Goal: Task Accomplishment & Management: Manage account settings

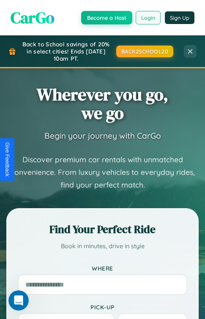
click at [148, 17] on button "Login" at bounding box center [147, 17] width 25 height 13
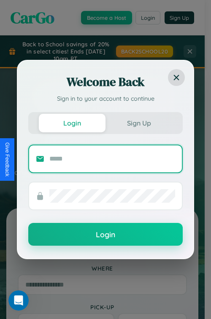
click at [112, 159] on input "text" at bounding box center [112, 158] width 126 height 13
type input "**********"
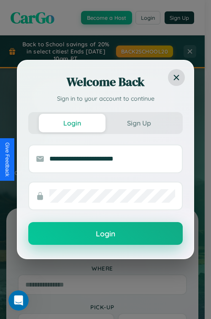
click at [105, 234] on button "Login" at bounding box center [105, 233] width 154 height 23
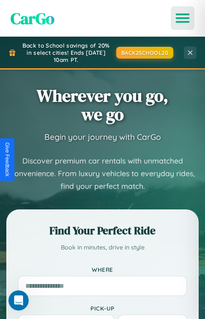
click at [182, 18] on icon "Open menu" at bounding box center [182, 18] width 12 height 8
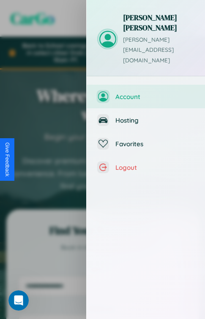
click at [145, 93] on span "Account" at bounding box center [154, 97] width 79 height 8
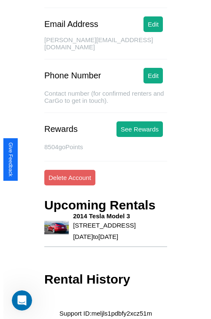
scroll to position [149, 0]
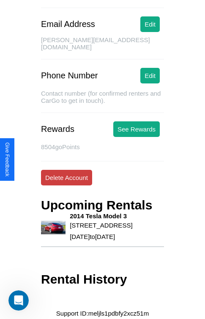
click at [66, 170] on button "Delete Account" at bounding box center [66, 178] width 51 height 16
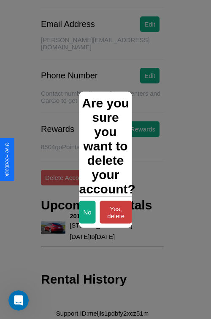
click at [116, 212] on button "Yes, delete" at bounding box center [116, 212] width 32 height 23
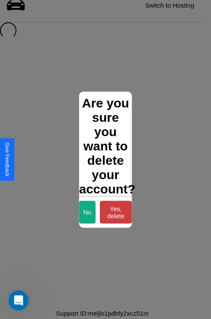
scroll to position [11, 0]
